Goal: Information Seeking & Learning: Learn about a topic

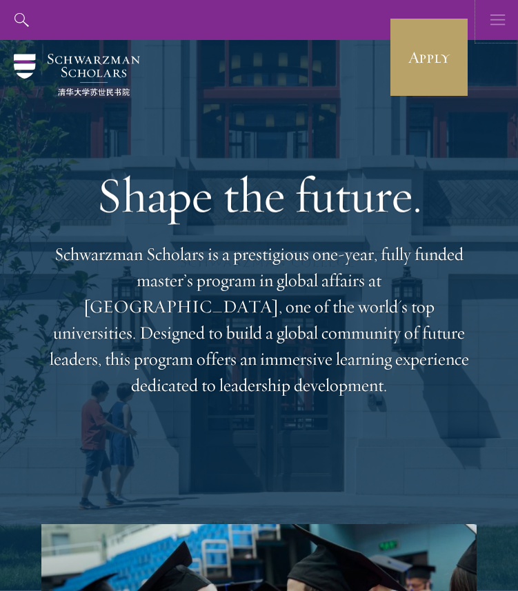
click at [495, 20] on use "button" at bounding box center [498, 19] width 14 height 10
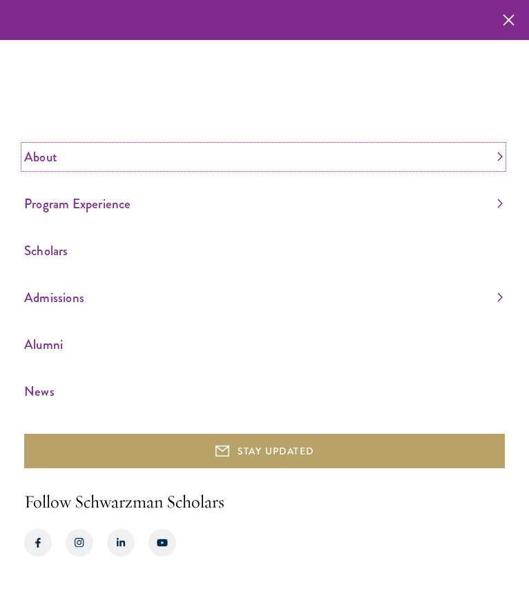
click at [50, 164] on link "About" at bounding box center [263, 157] width 478 height 23
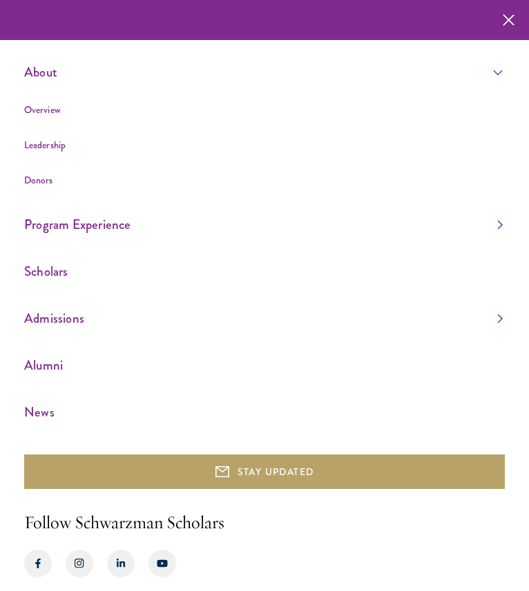
click at [51, 119] on ul "Overview Leadership Donors" at bounding box center [263, 145] width 478 height 88
click at [46, 112] on link "Overview" at bounding box center [42, 110] width 37 height 14
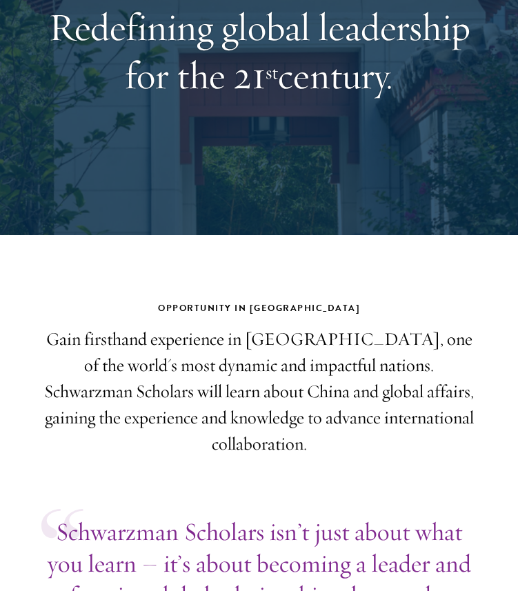
scroll to position [308, 0]
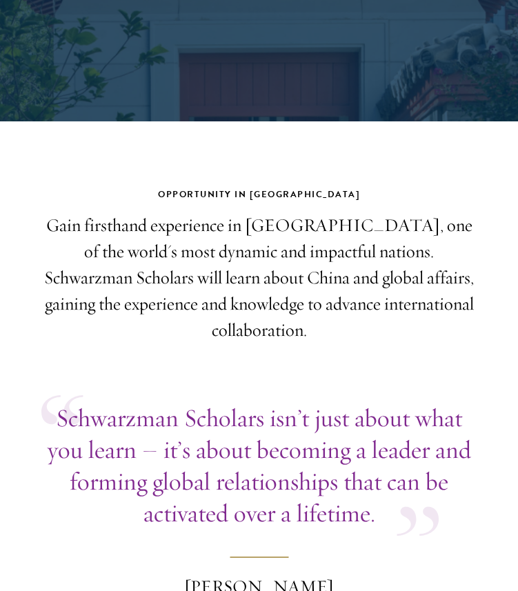
click at [291, 259] on p "Gain firsthand experience in [GEOGRAPHIC_DATA], one of the world's most dynamic…" at bounding box center [258, 278] width 435 height 131
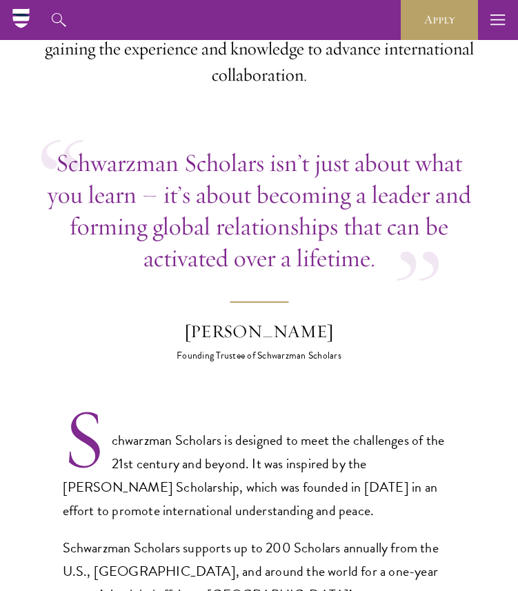
click at [291, 259] on blockquote "Schwarzman Scholars isn’t just about what you learn – it’s about becoming a lea…" at bounding box center [258, 255] width 435 height 216
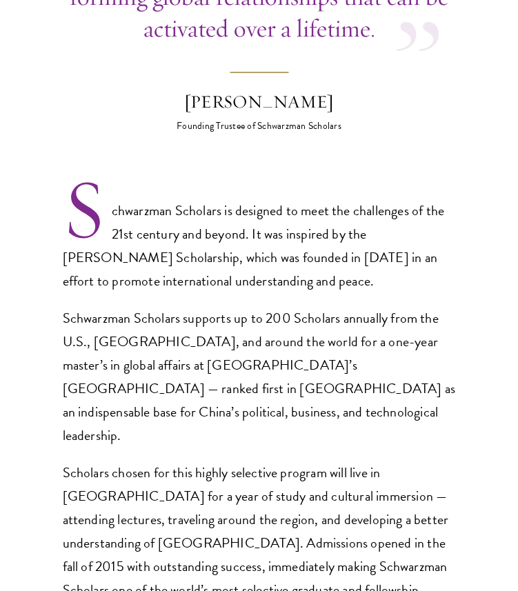
scroll to position [801, 0]
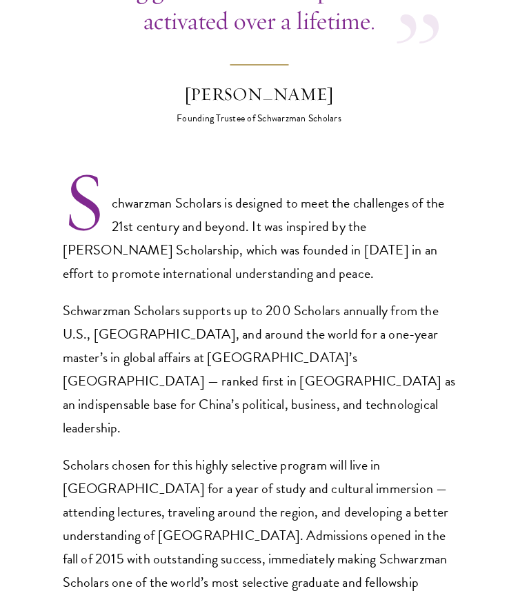
click at [291, 259] on div "Schwarzman Scholars is designed to meet the challenges of the 21st century and …" at bounding box center [259, 404] width 393 height 426
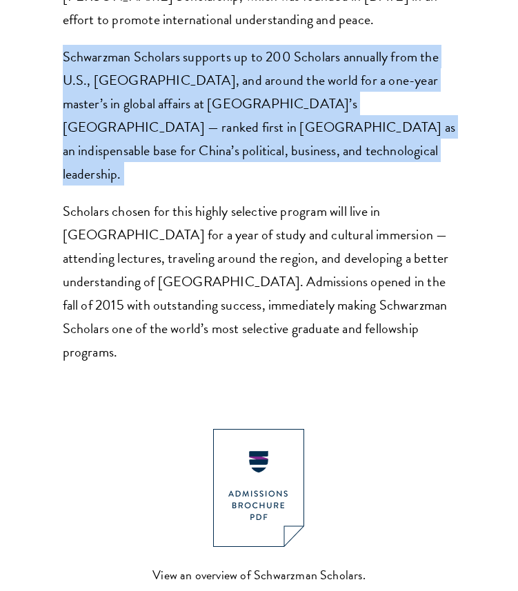
scroll to position [1447, 0]
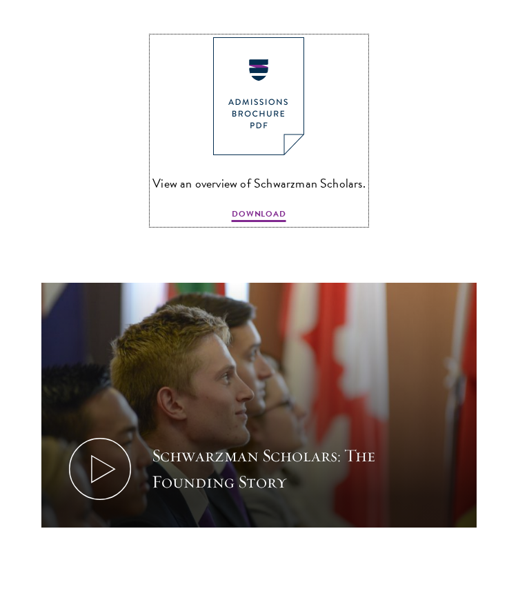
click at [258, 50] on img at bounding box center [258, 96] width 91 height 118
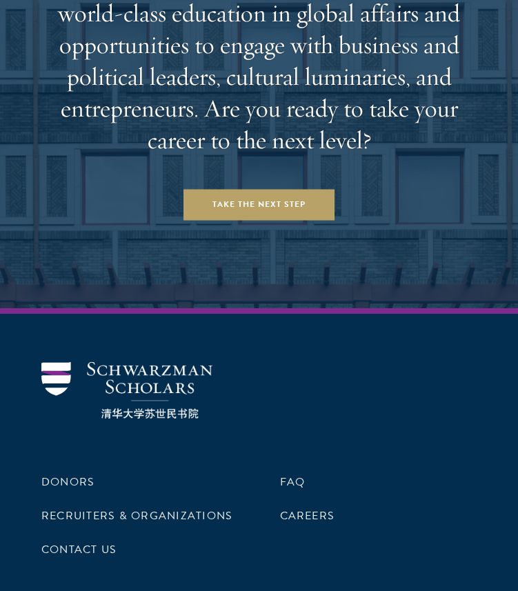
scroll to position [5880, 0]
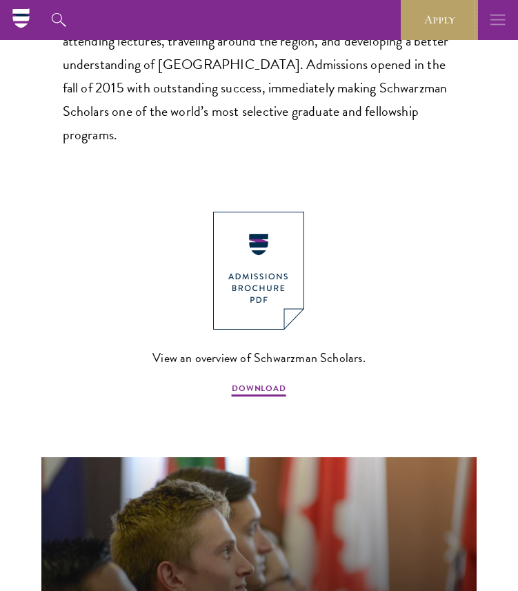
click at [502, 19] on use "button" at bounding box center [498, 19] width 14 height 10
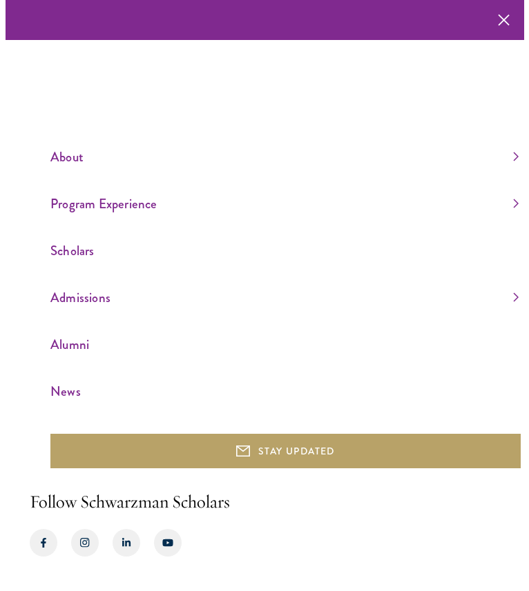
scroll to position [1233, 0]
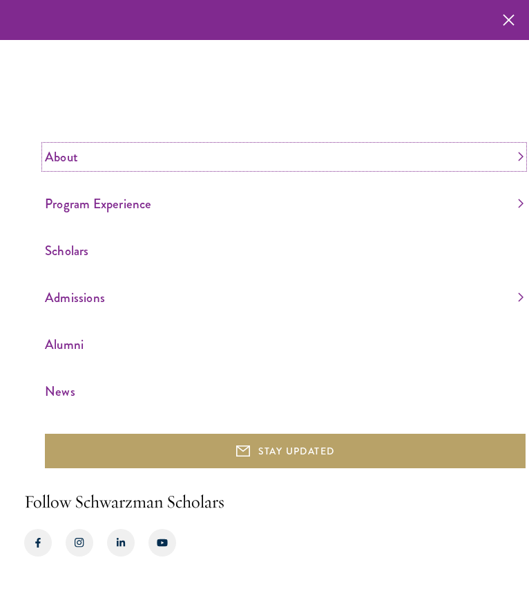
click at [72, 155] on link "About" at bounding box center [284, 157] width 478 height 23
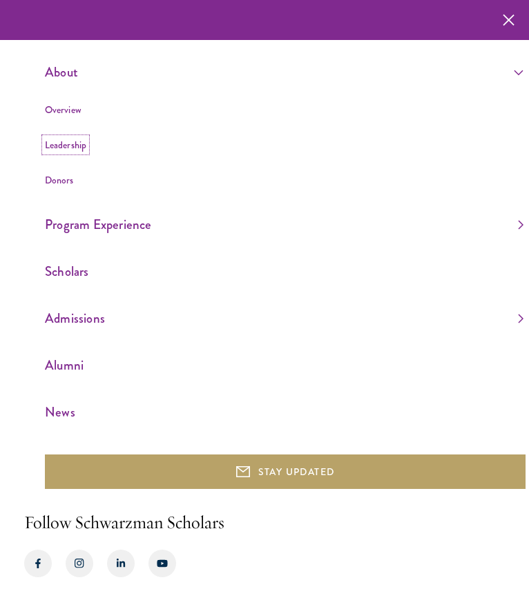
click at [70, 140] on link "Leadership" at bounding box center [65, 145] width 41 height 14
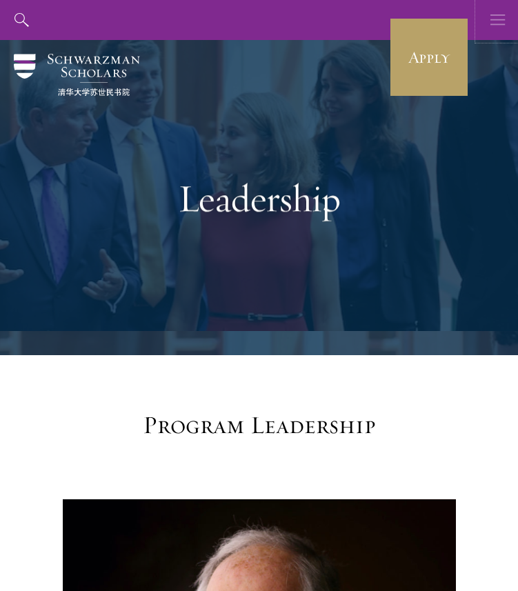
click at [493, 18] on icon "button" at bounding box center [498, 20] width 15 height 40
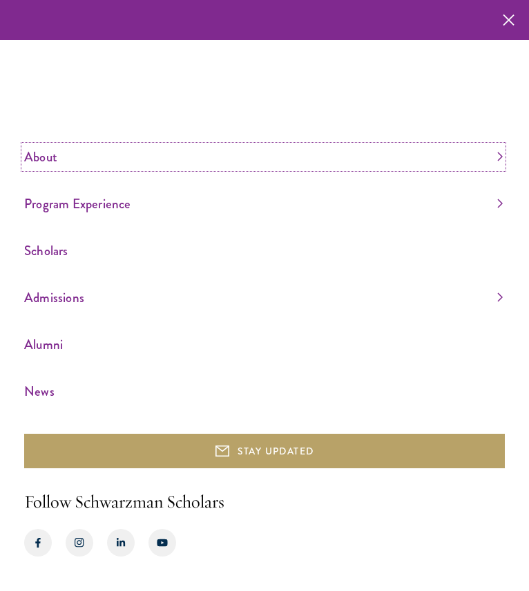
click at [130, 166] on link "About" at bounding box center [263, 157] width 478 height 23
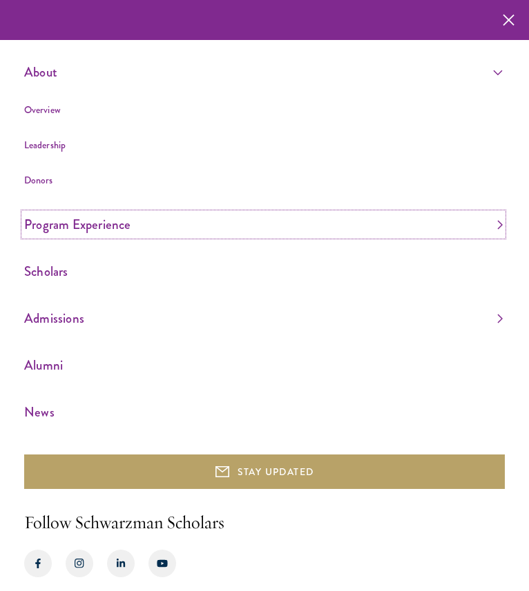
click at [58, 215] on link "Program Experience" at bounding box center [263, 224] width 478 height 23
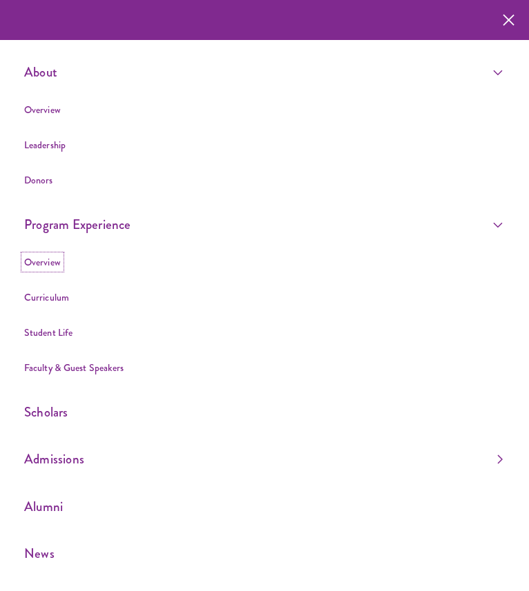
click at [49, 259] on link "Overview" at bounding box center [42, 262] width 37 height 14
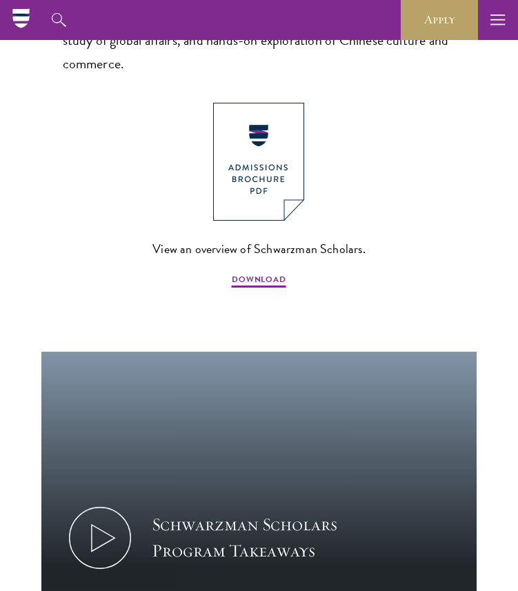
scroll to position [965, 0]
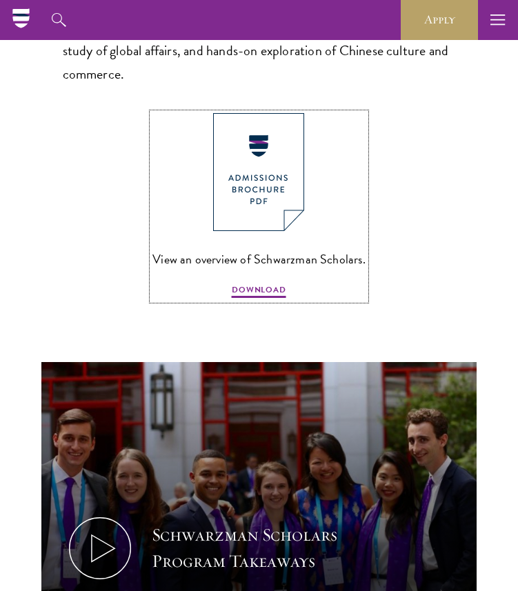
click at [271, 192] on img at bounding box center [258, 172] width 91 height 118
